Goal: Information Seeking & Learning: Learn about a topic

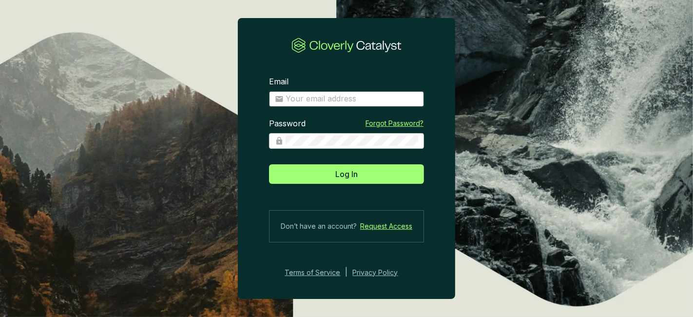
click at [327, 96] on input "Email" at bounding box center [352, 99] width 133 height 11
type input "[PERSON_NAME][EMAIL_ADDRESS][DOMAIN_NAME]"
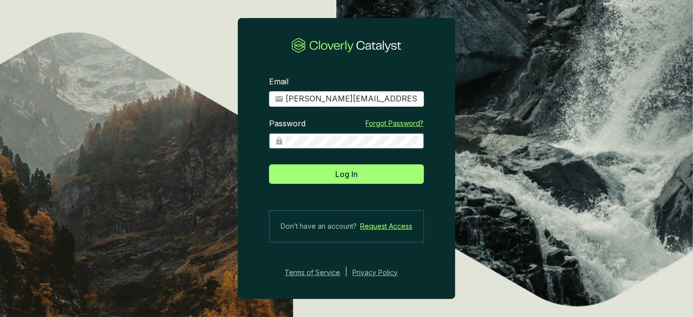
click at [269, 164] on button "Log In" at bounding box center [346, 174] width 155 height 20
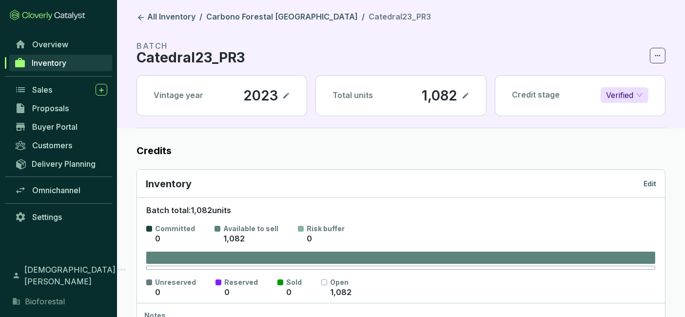
click at [83, 64] on link "Inventory" at bounding box center [60, 63] width 103 height 17
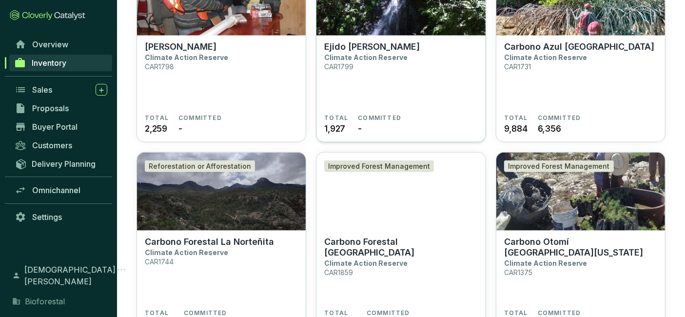
scroll to position [1305, 0]
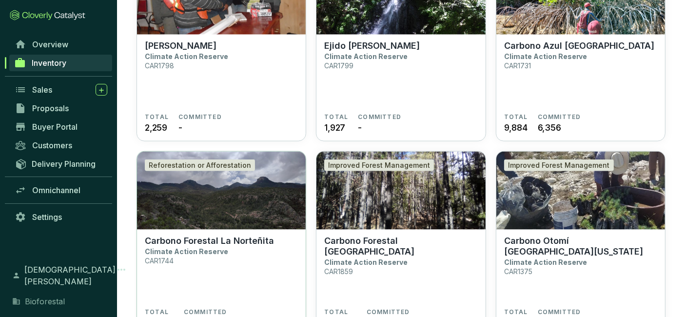
click at [244, 236] on p "Carbono Forestal La Norteñita" at bounding box center [209, 241] width 129 height 11
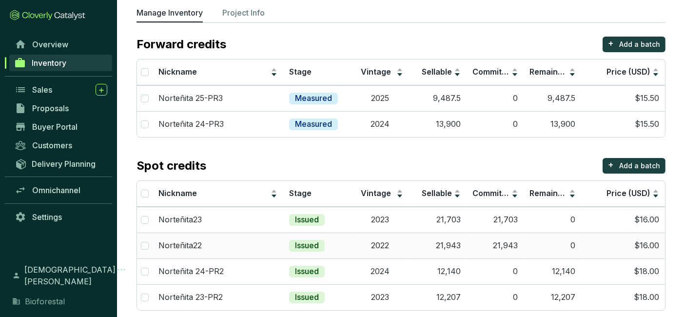
scroll to position [72, 0]
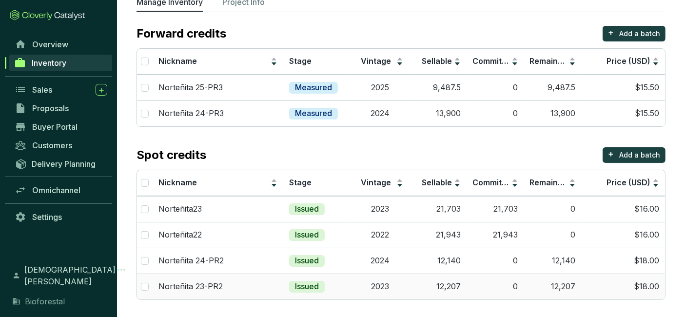
click at [380, 288] on td "2023" at bounding box center [381, 287] width 58 height 26
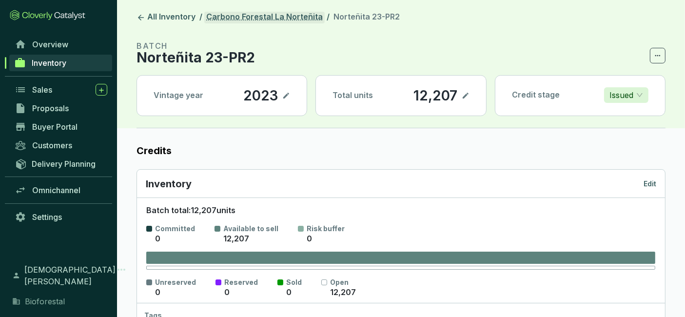
click at [304, 15] on link "Carbono Forestal La Norteñita" at bounding box center [264, 18] width 120 height 12
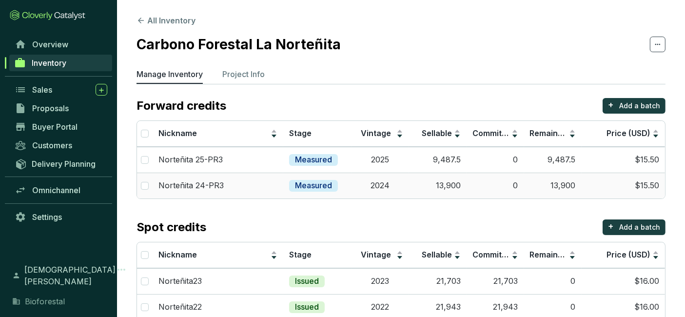
scroll to position [72, 0]
